Goal: Transaction & Acquisition: Purchase product/service

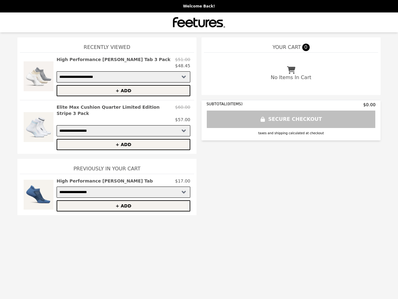
click at [39, 76] on img at bounding box center [39, 76] width 30 height 40
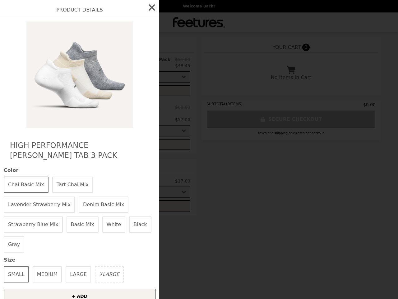
click at [123, 63] on img at bounding box center [80, 74] width 114 height 106
click at [123, 90] on img at bounding box center [80, 74] width 114 height 106
click at [39, 124] on img at bounding box center [80, 74] width 114 height 106
click at [123, 110] on img at bounding box center [80, 74] width 114 height 106
click at [123, 140] on h2 "High Performance [PERSON_NAME] Tab 3 Pack" at bounding box center [79, 150] width 139 height 20
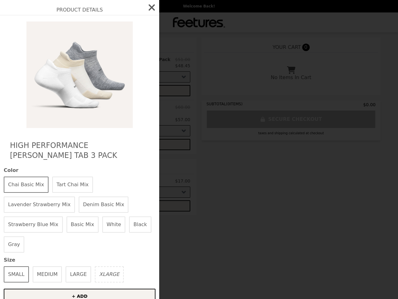
click at [39, 188] on button "Chai Basic Mix" at bounding box center [26, 184] width 45 height 16
click at [123, 176] on div "Chai Basic Mix Tart Chai Mix Lavender Strawberry Mix Denim Basic Mix Strawberry…" at bounding box center [80, 214] width 152 height 76
click at [123, 199] on div "Chai Basic Mix Tart Chai Mix Lavender Strawberry Mix Denim Basic Mix Strawberry…" at bounding box center [80, 214] width 152 height 76
